Goal: Browse casually

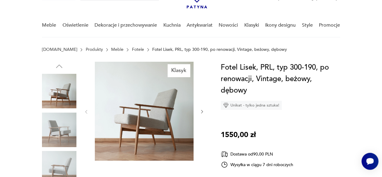
scroll to position [39, 0]
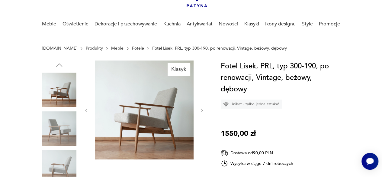
click at [201, 110] on icon "button" at bounding box center [202, 110] width 5 height 5
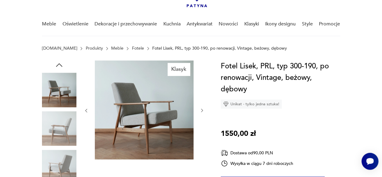
click at [65, 162] on img at bounding box center [59, 167] width 34 height 34
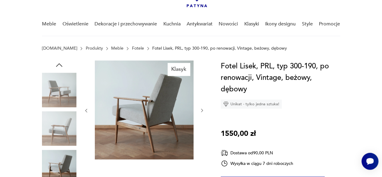
click at [201, 110] on icon "button" at bounding box center [202, 110] width 5 height 5
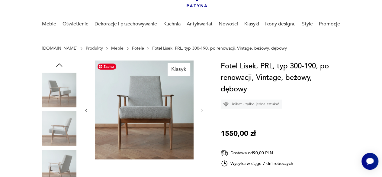
click at [145, 106] on img at bounding box center [144, 109] width 99 height 99
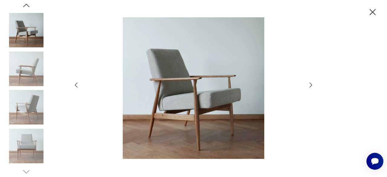
click at [310, 85] on icon "button" at bounding box center [310, 84] width 7 height 7
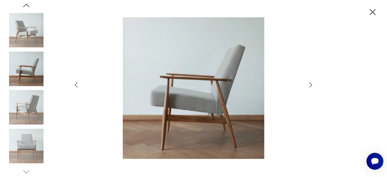
click at [369, 14] on icon "button" at bounding box center [372, 12] width 11 height 11
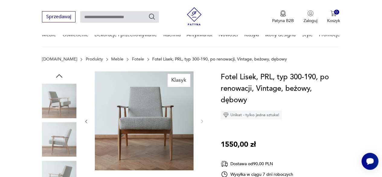
scroll to position [0, 0]
